Goal: Transaction & Acquisition: Book appointment/travel/reservation

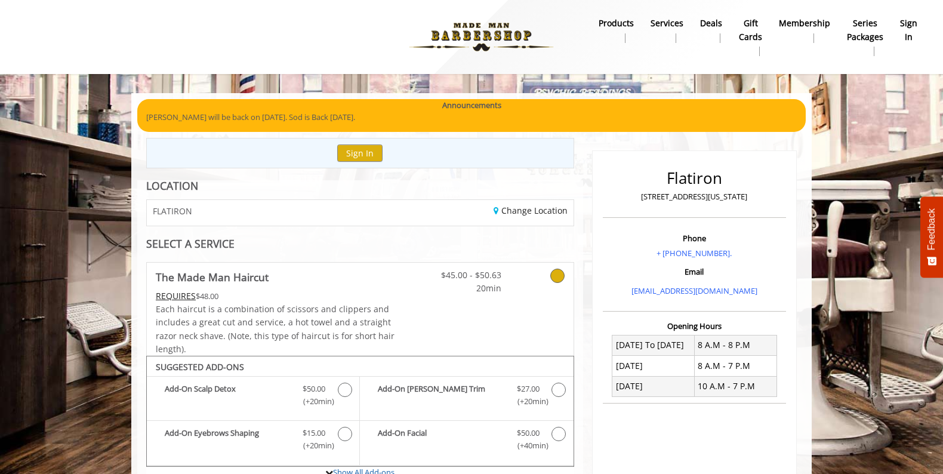
click at [473, 32] on img at bounding box center [481, 37] width 164 height 66
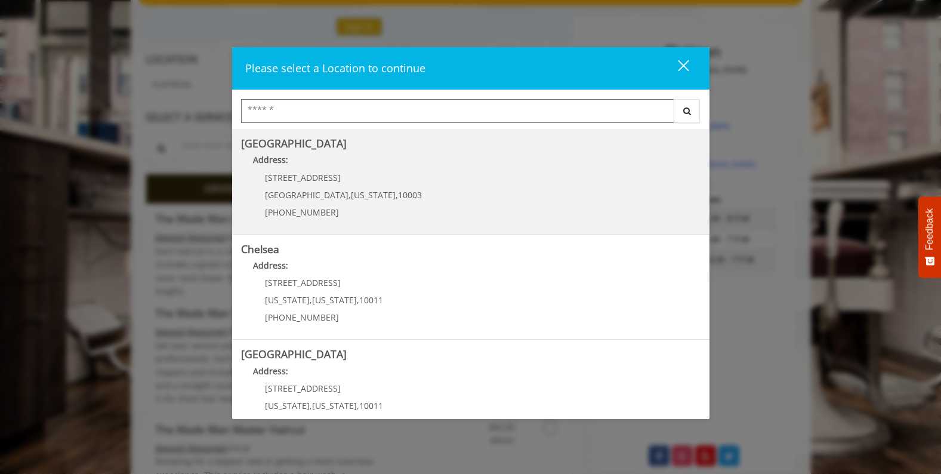
scroll to position [60, 0]
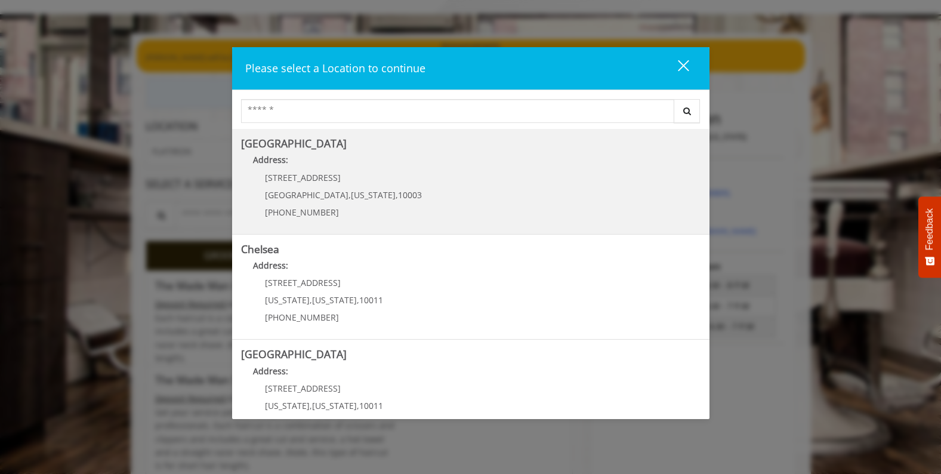
click at [422, 195] on Village "Greenwich Village Address: 60 E 8th St Manhattan , New York , 10003 (212) 598-1…" at bounding box center [470, 181] width 459 height 87
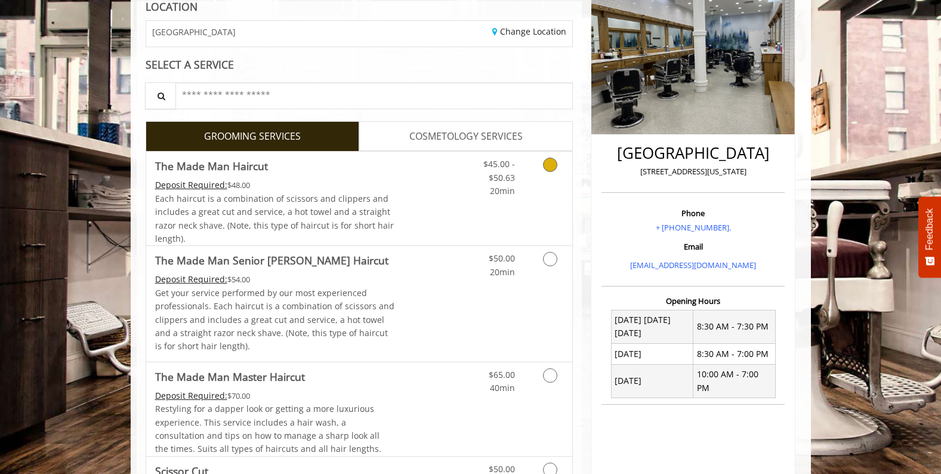
scroll to position [119, 0]
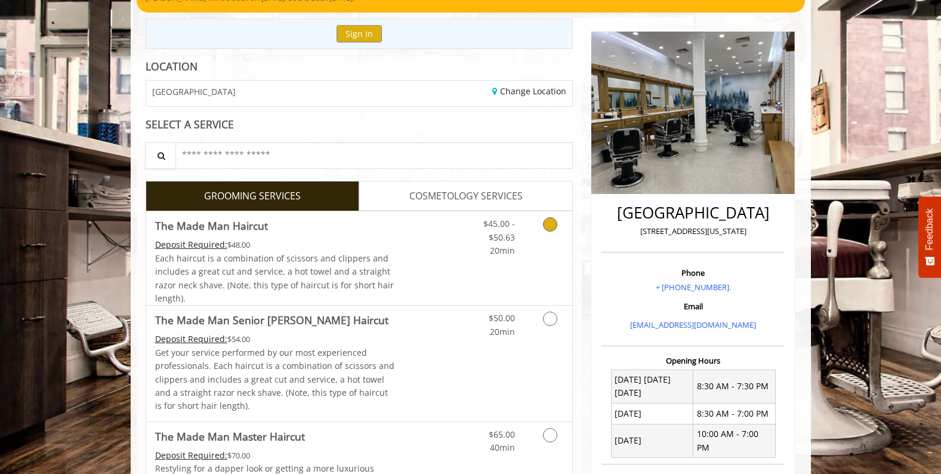
click at [504, 250] on span "20min" at bounding box center [502, 250] width 25 height 11
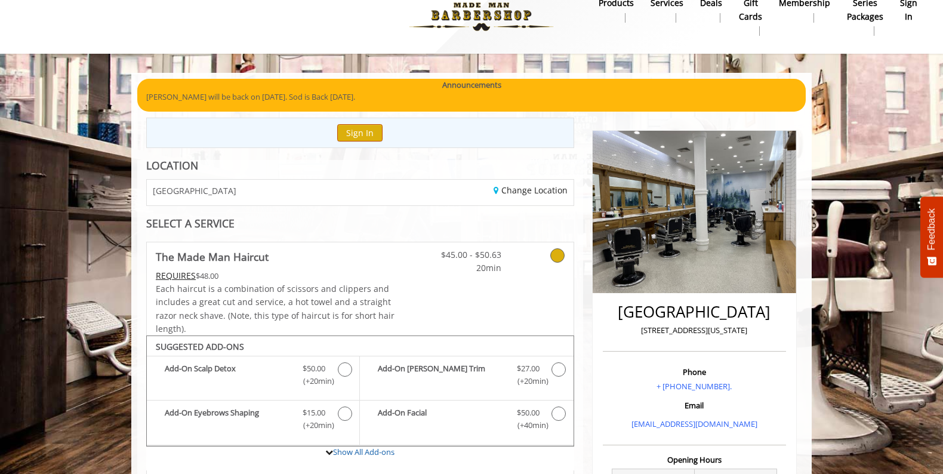
scroll to position [0, 0]
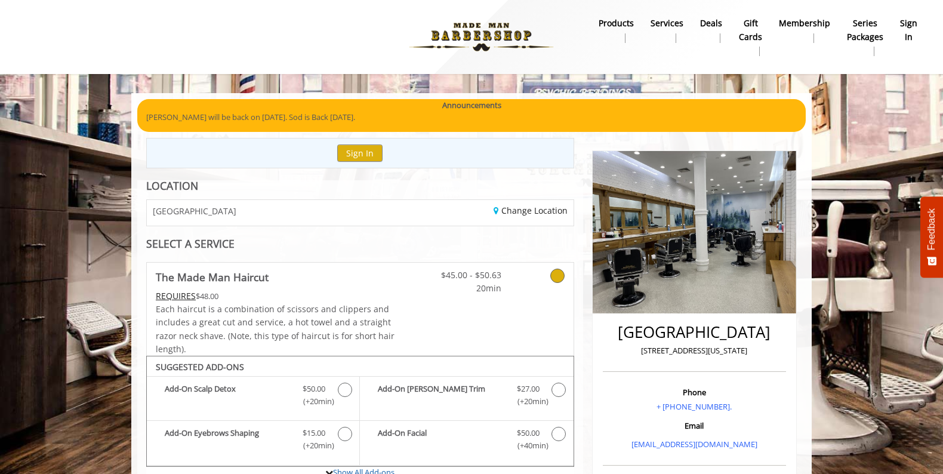
click at [674, 21] on b "Services" at bounding box center [666, 23] width 33 height 13
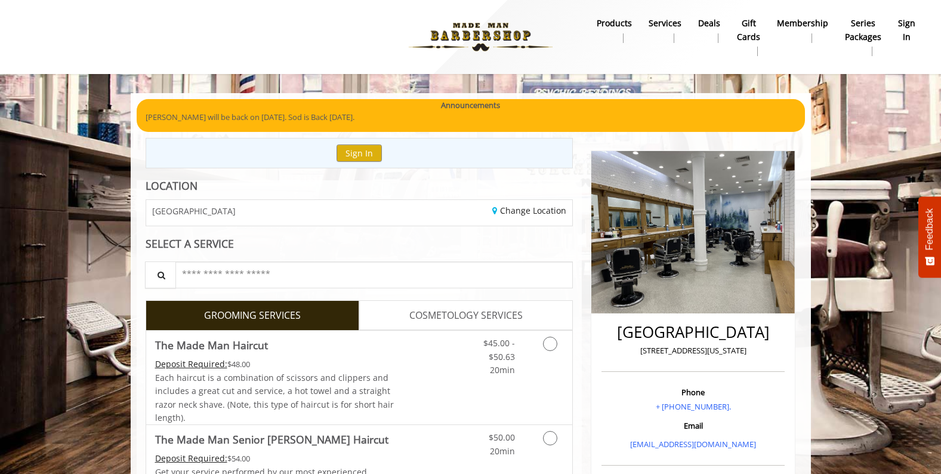
click at [500, 37] on img at bounding box center [481, 37] width 164 height 66
